Goal: Information Seeking & Learning: Learn about a topic

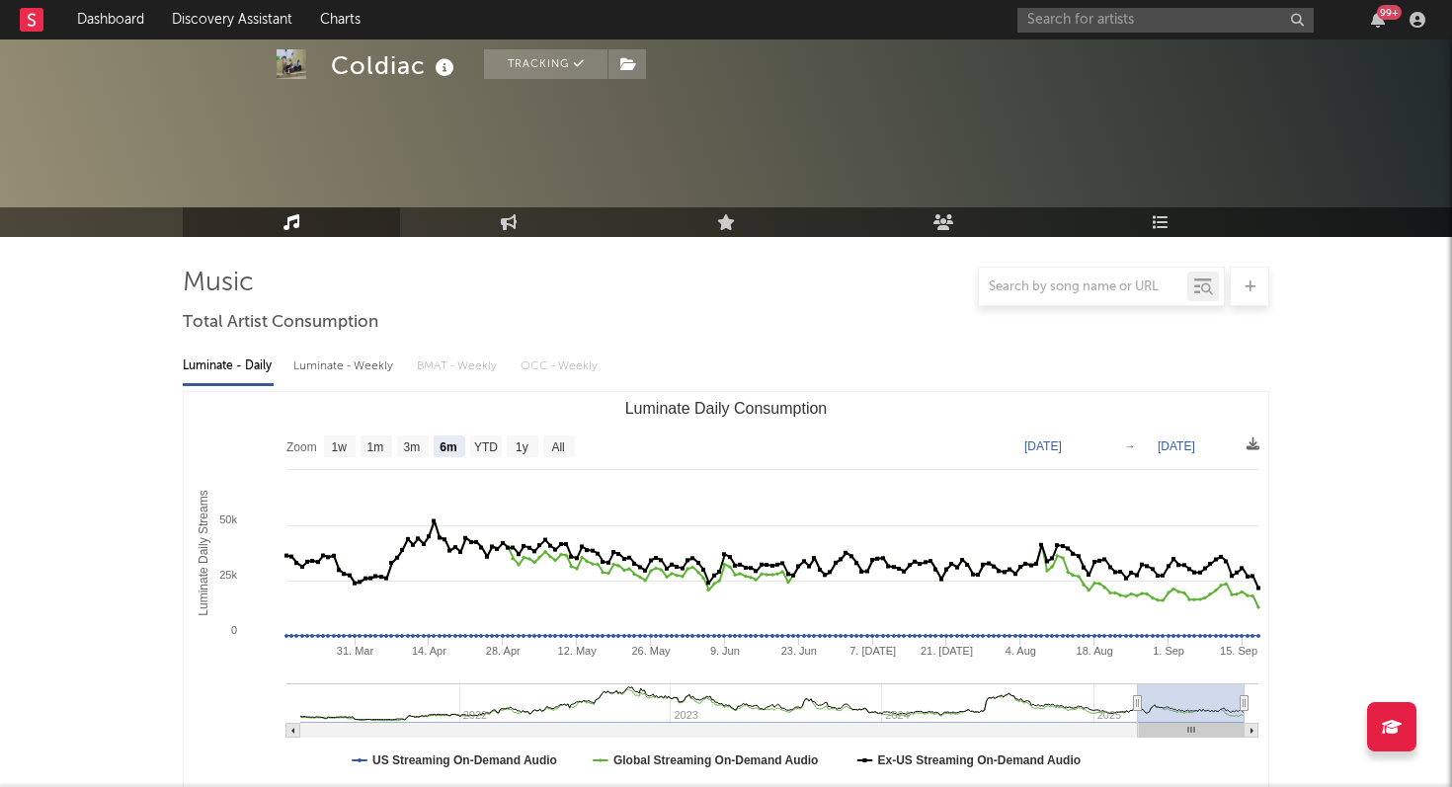
select select "6m"
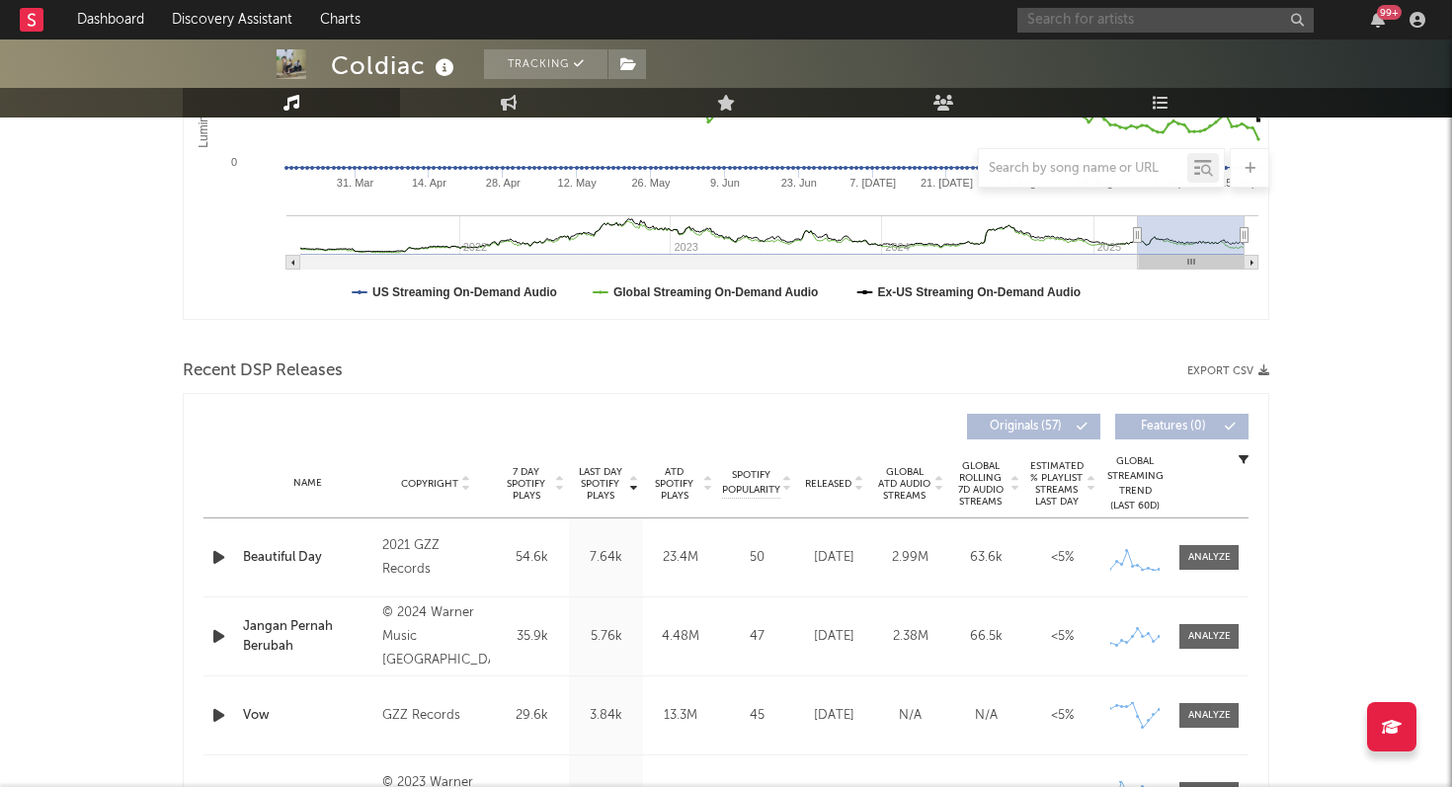
click at [1042, 22] on input "text" at bounding box center [1166, 20] width 296 height 25
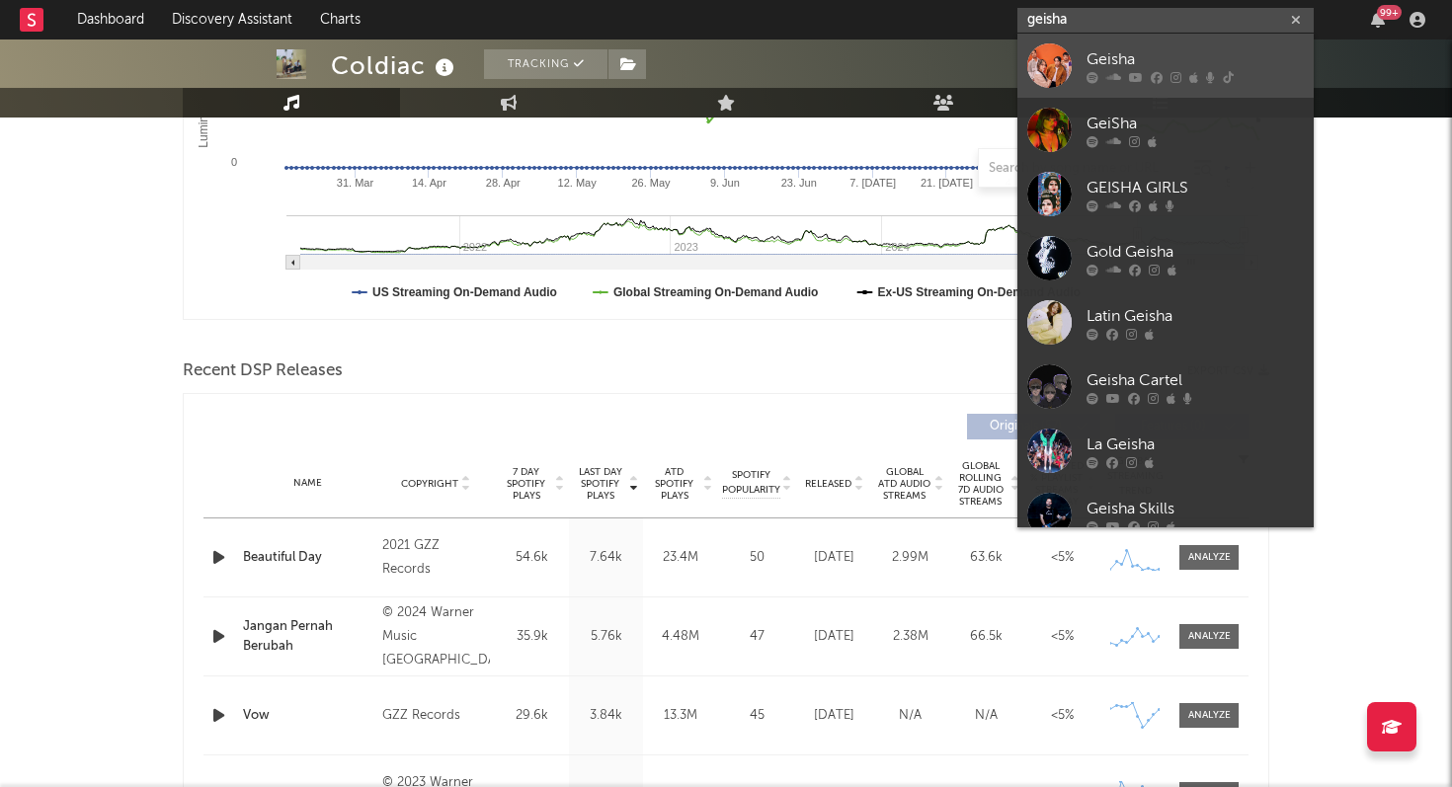
type input "geisha"
click at [1082, 62] on link "Geisha" at bounding box center [1166, 66] width 296 height 64
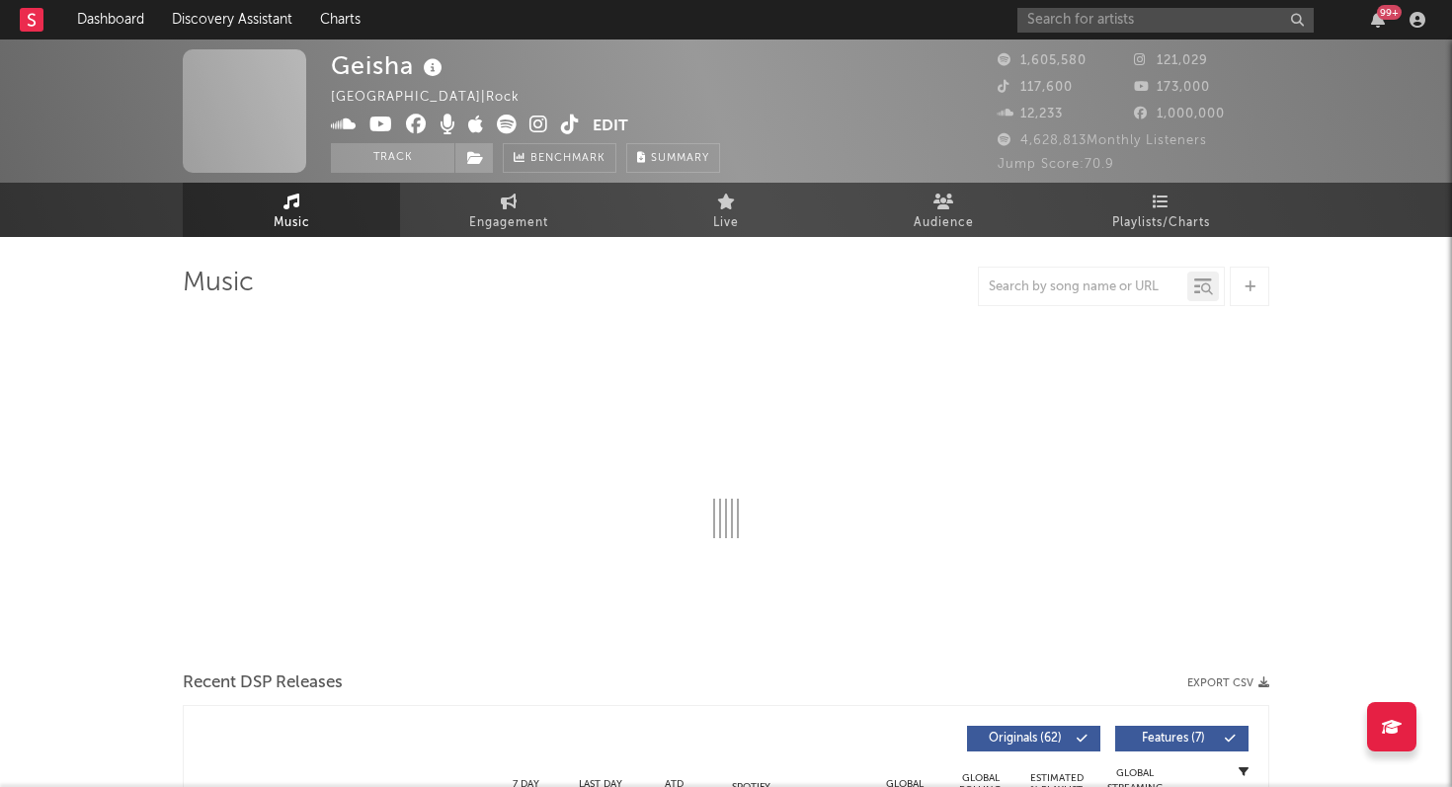
select select "6m"
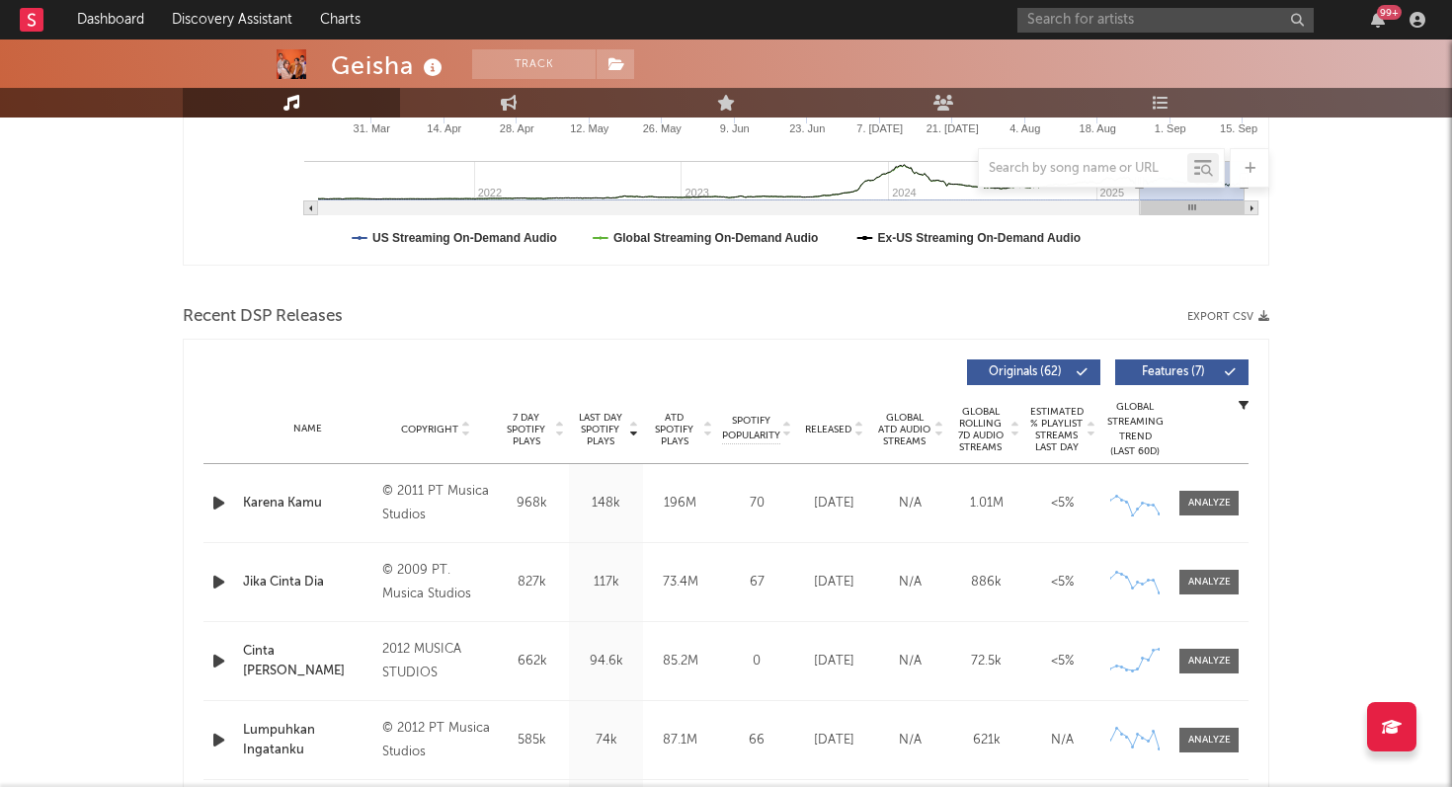
scroll to position [403, 0]
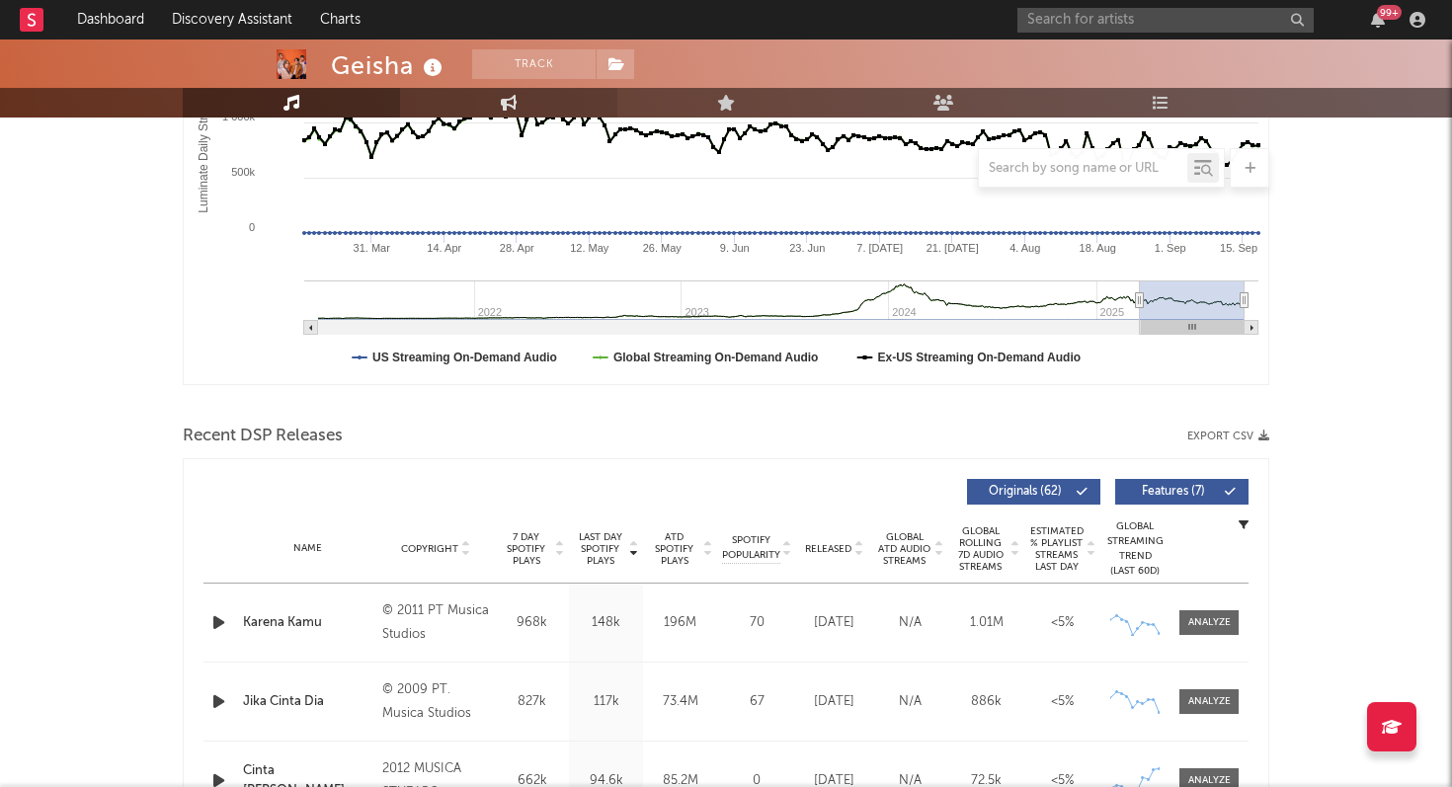
click at [508, 99] on icon at bounding box center [509, 103] width 17 height 16
select select "1w"
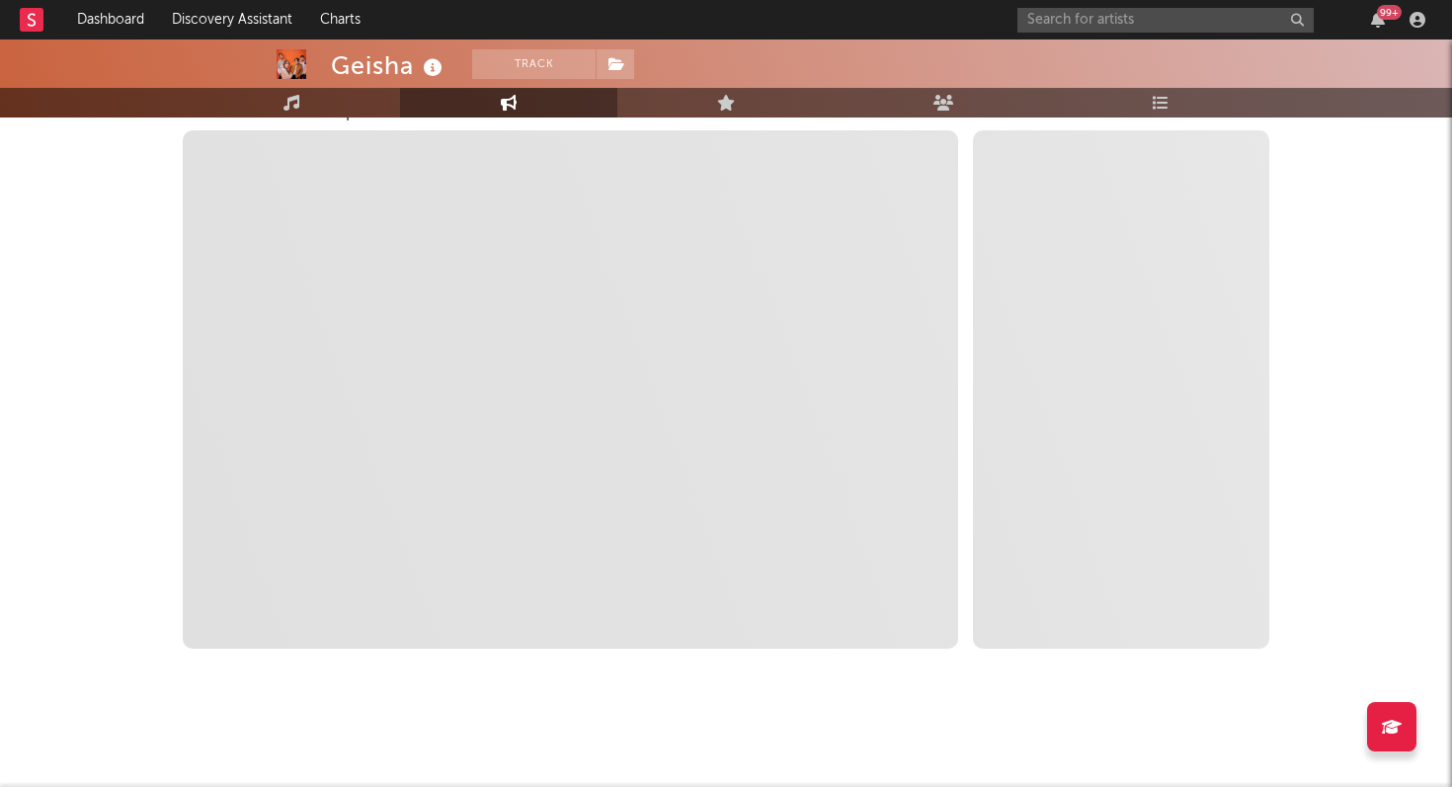
scroll to position [289, 0]
select select "1m"
